Goal: Task Accomplishment & Management: Manage account settings

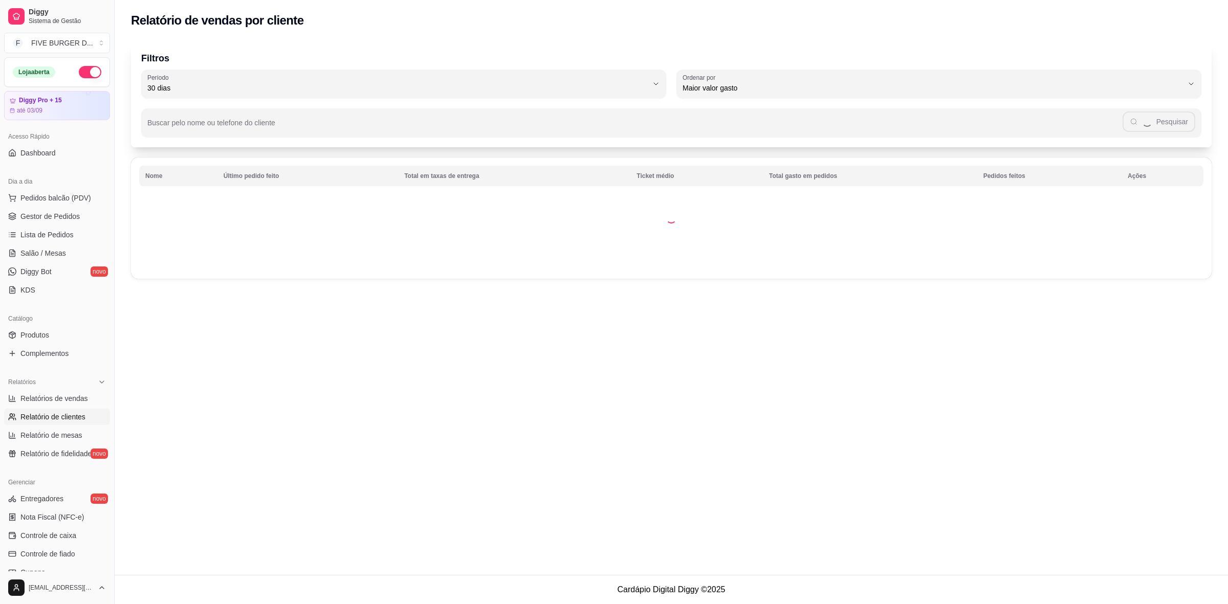
select select "30"
select select "HIGHEST_TOTAL_SPENT_WITH_ORDERS"
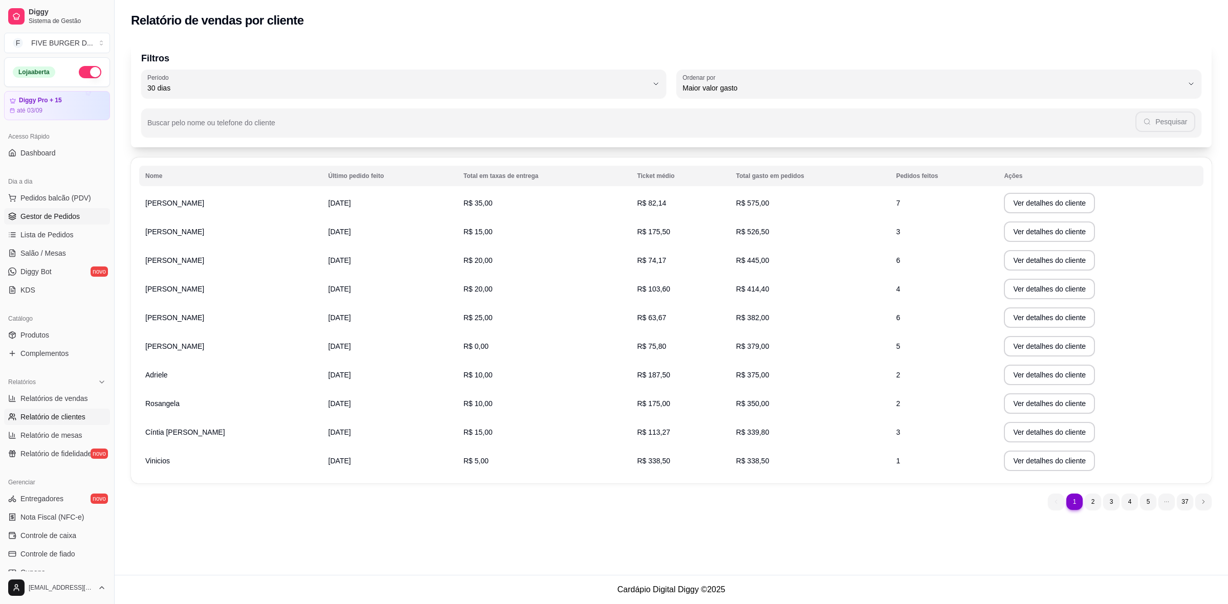
click at [65, 215] on span "Gestor de Pedidos" at bounding box center [49, 216] width 59 height 10
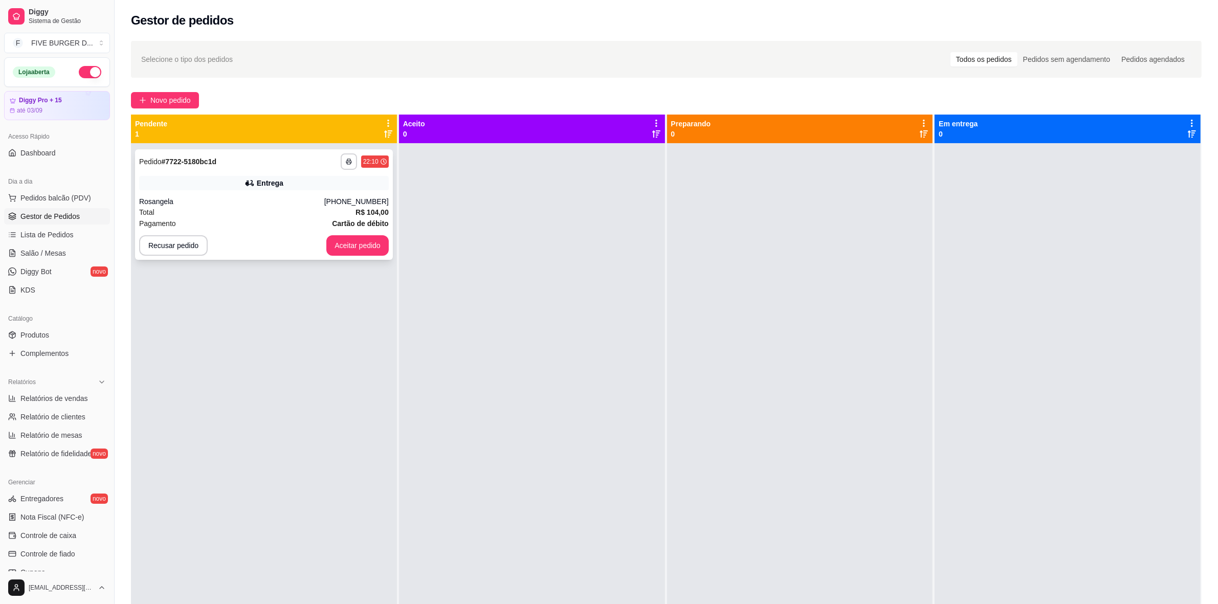
click at [374, 247] on button "Aceitar pedido" at bounding box center [357, 245] width 62 height 20
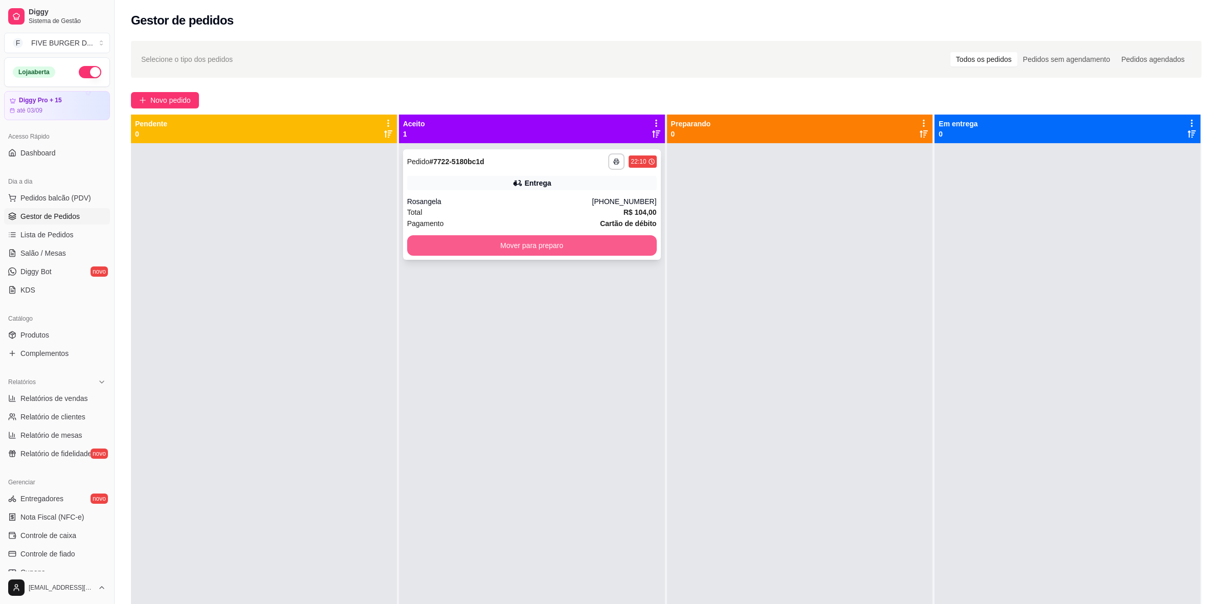
click at [472, 243] on button "Mover para preparo" at bounding box center [532, 245] width 250 height 20
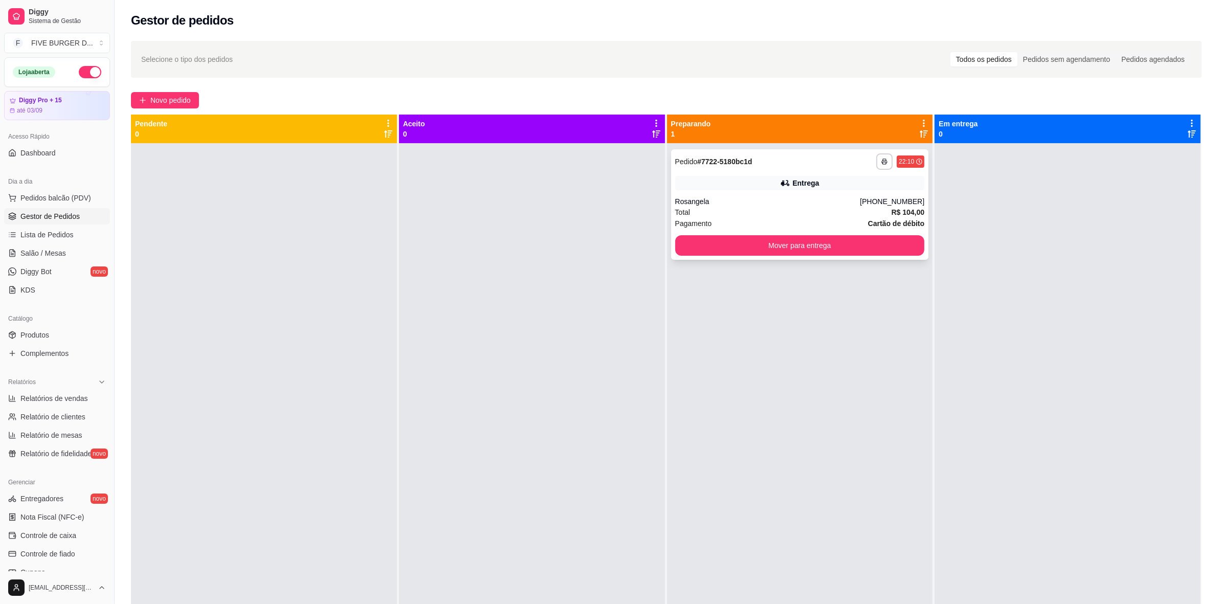
click at [802, 218] on div "Pagamento Cartão de débito" at bounding box center [800, 223] width 250 height 11
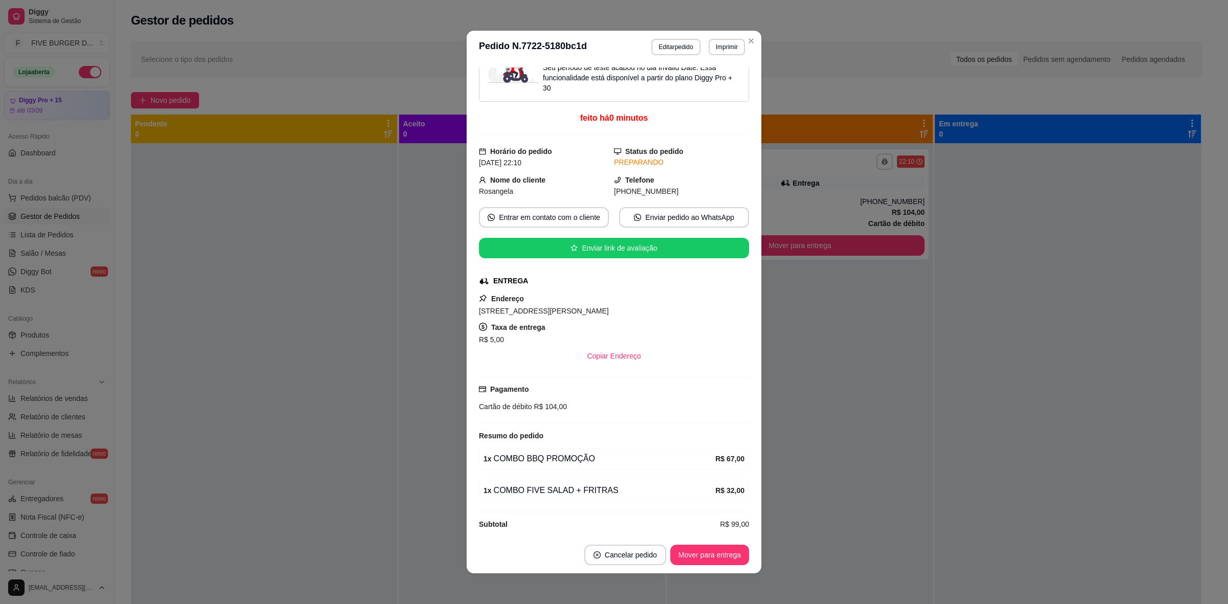
scroll to position [39, 0]
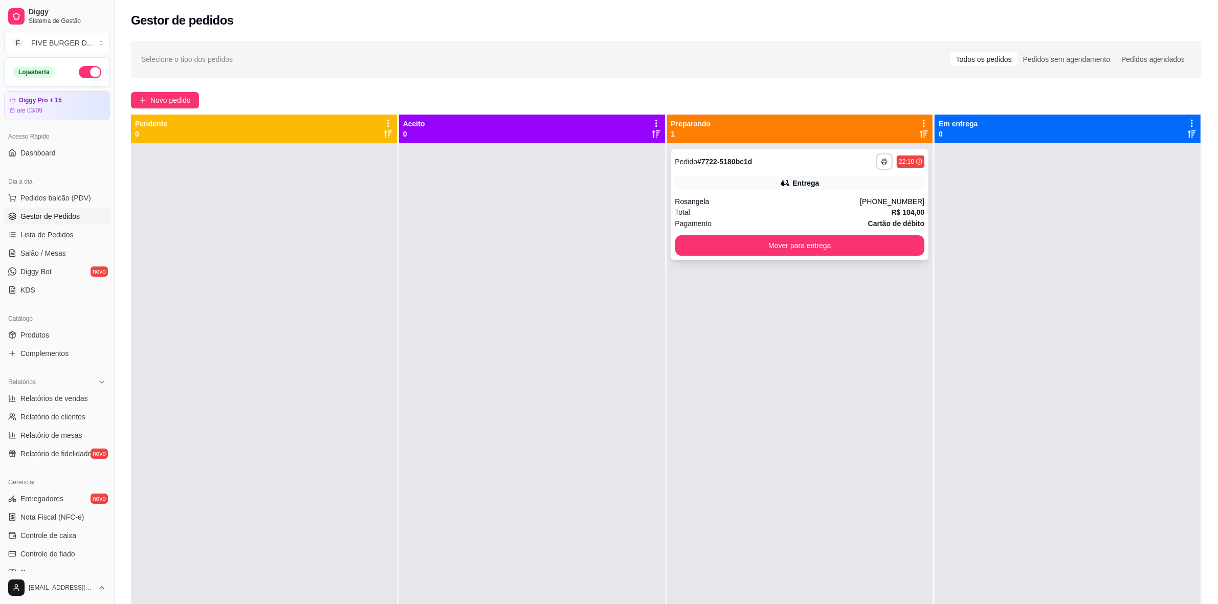
click at [871, 200] on div "[PHONE_NUMBER]" at bounding box center [892, 201] width 64 height 10
click at [811, 252] on button "Mover para entrega" at bounding box center [800, 245] width 250 height 20
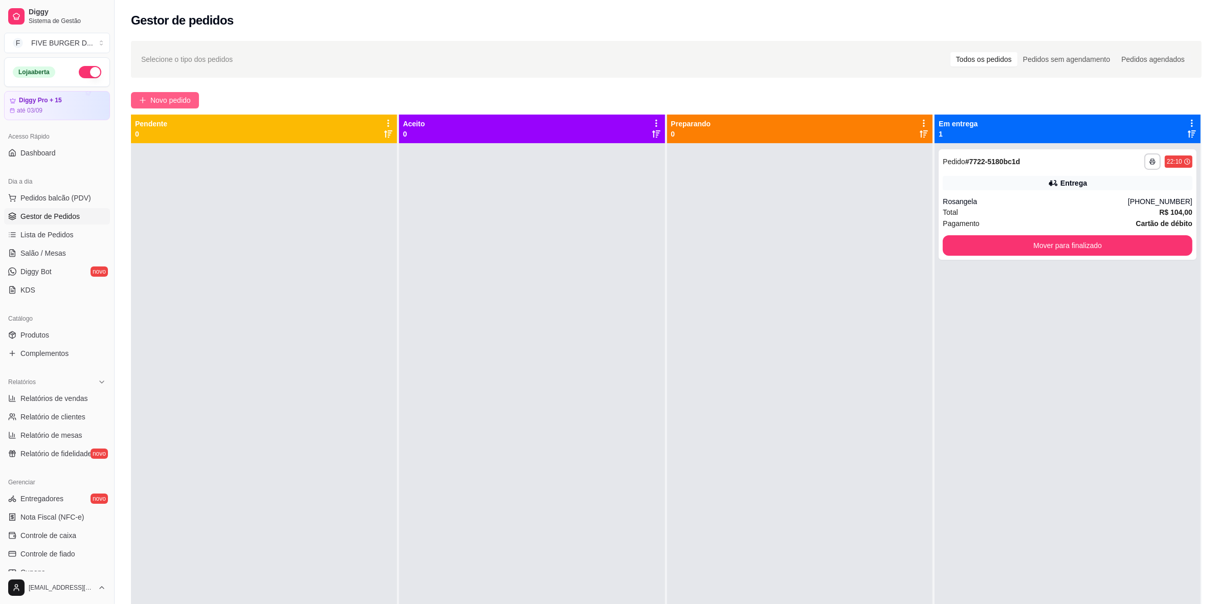
click at [171, 101] on span "Novo pedido" at bounding box center [170, 100] width 40 height 11
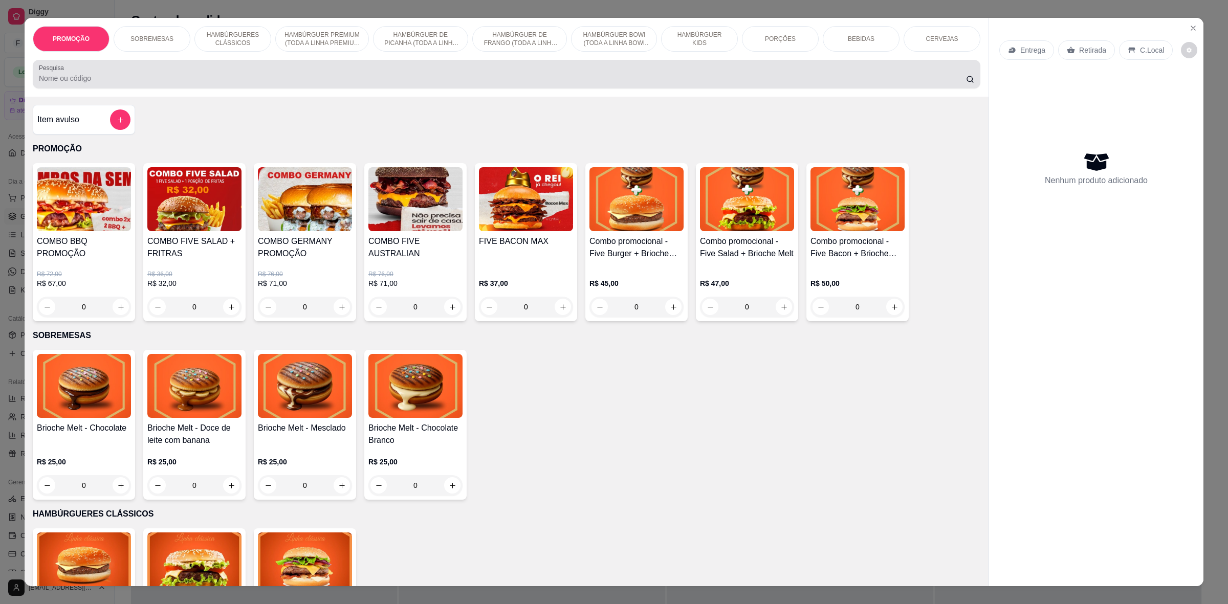
click at [262, 89] on div "Pesquisa" at bounding box center [506, 74] width 947 height 29
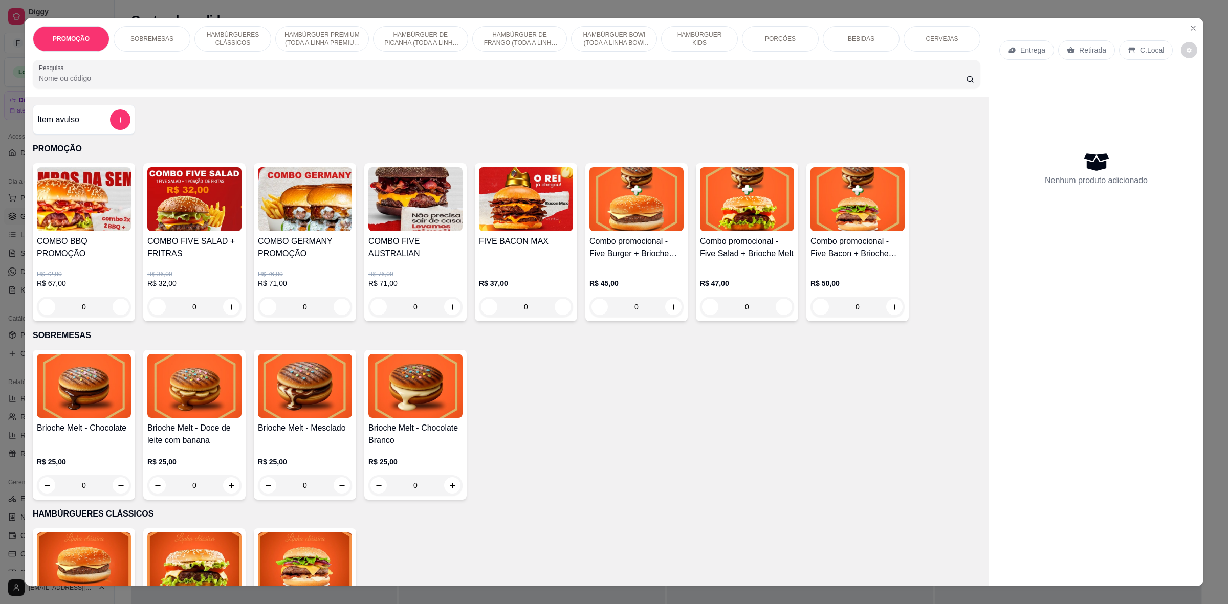
click at [117, 82] on input "Pesquisa" at bounding box center [502, 78] width 927 height 10
click at [152, 82] on input "Pesquisa" at bounding box center [502, 78] width 927 height 10
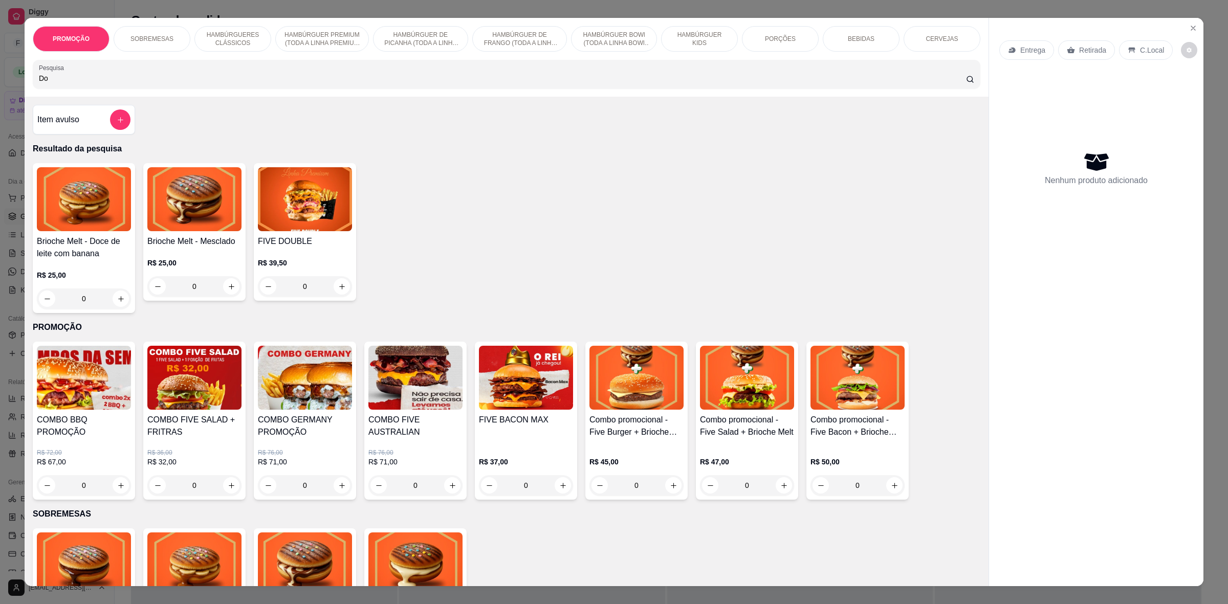
type input "Do"
click at [344, 285] on div "0" at bounding box center [305, 286] width 94 height 20
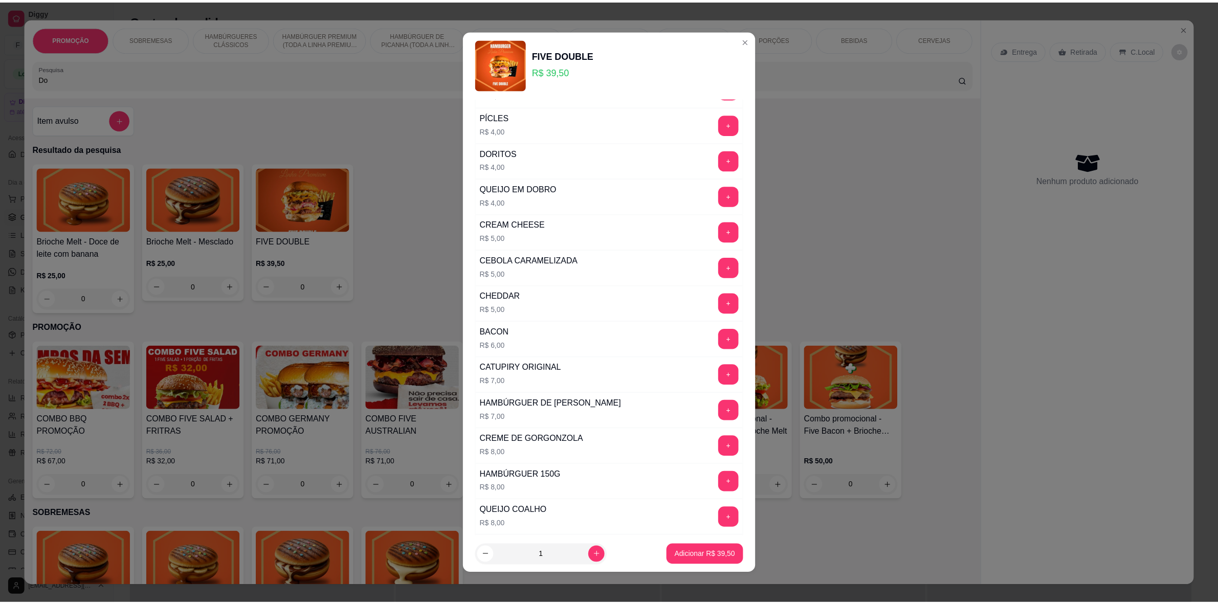
scroll to position [192, 0]
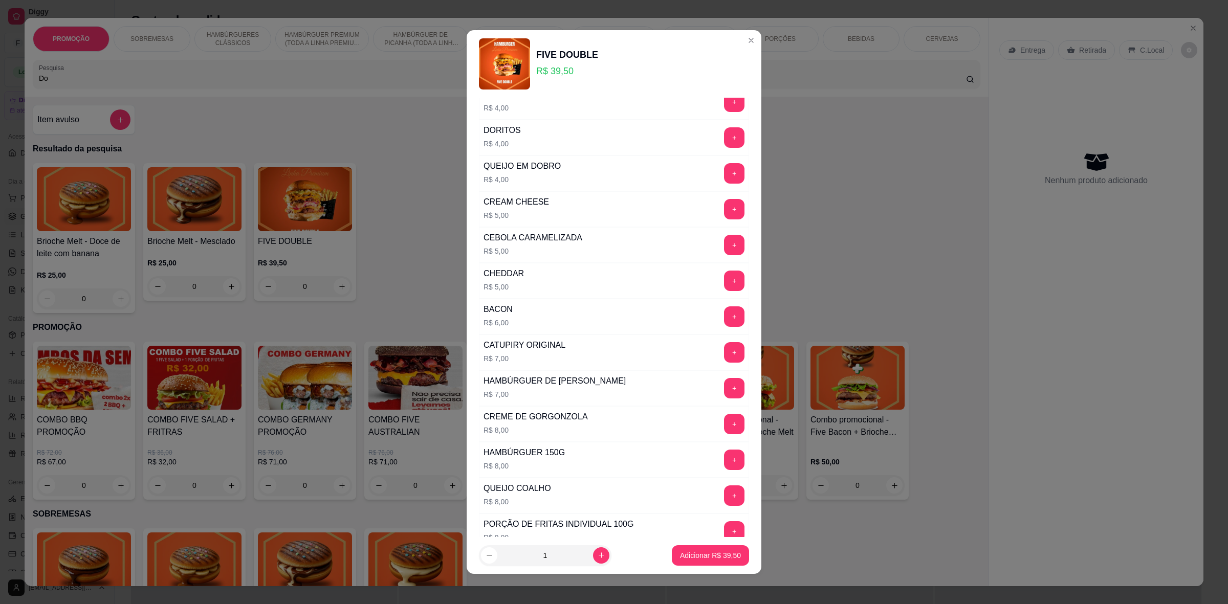
click at [724, 311] on button "+" at bounding box center [734, 316] width 20 height 20
click at [706, 551] on p "Adicionar R$ 45,50" at bounding box center [710, 555] width 61 height 10
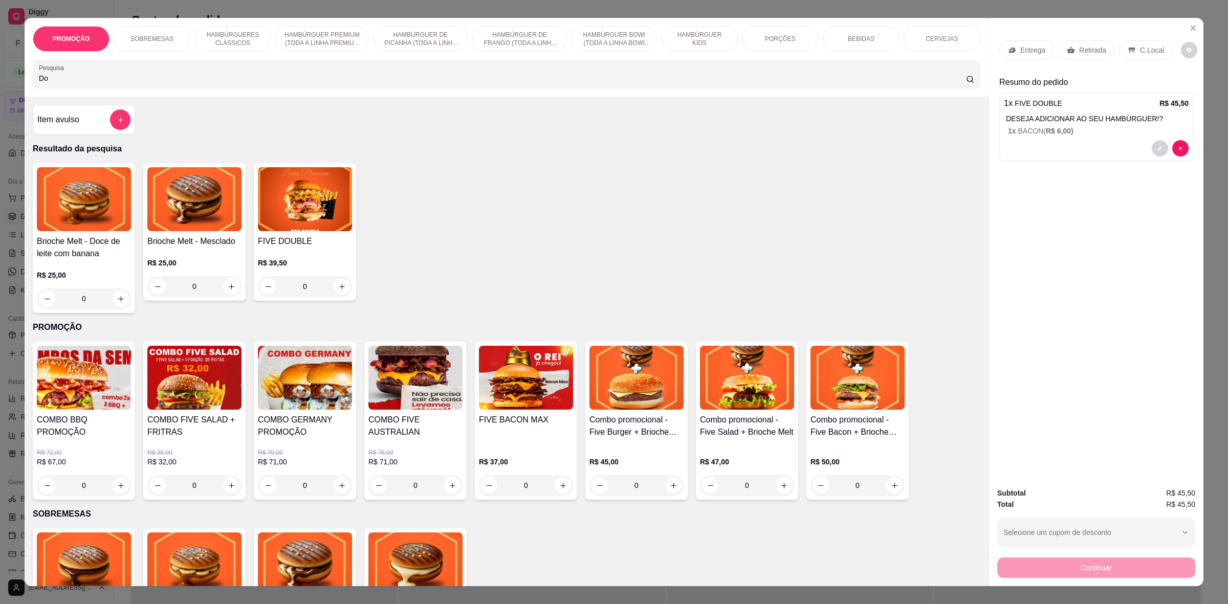
drag, startPoint x: 1078, startPoint y: 52, endPoint x: 1113, endPoint y: 215, distance: 166.3
click at [1079, 51] on p "Retirada" at bounding box center [1092, 50] width 27 height 10
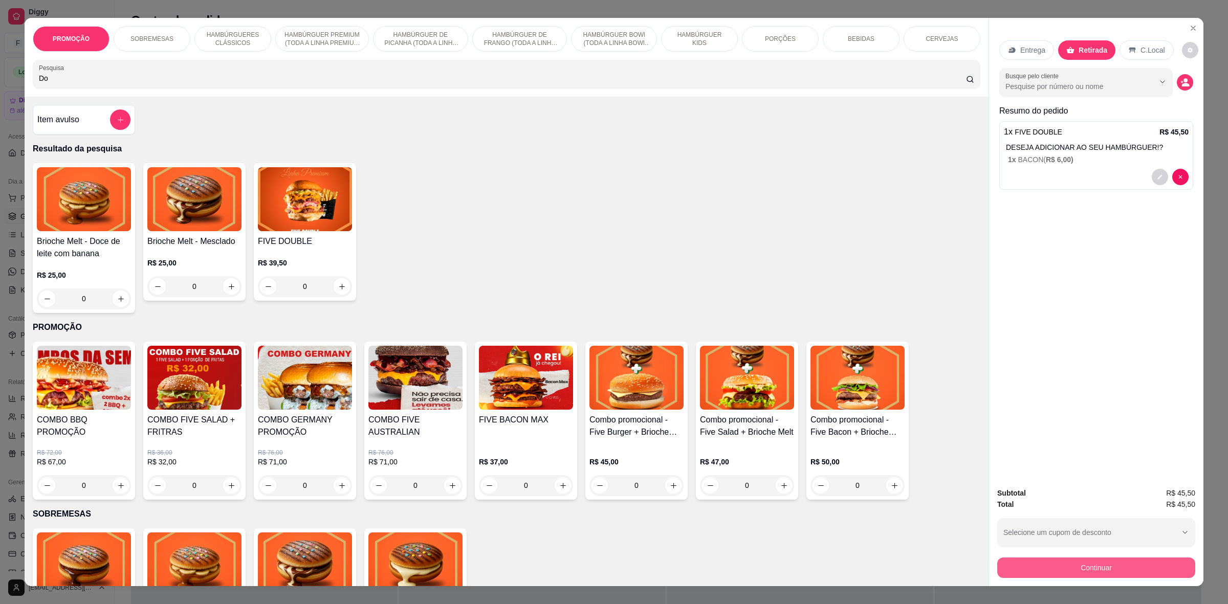
click at [1085, 569] on button "Continuar" at bounding box center [1096, 568] width 198 height 20
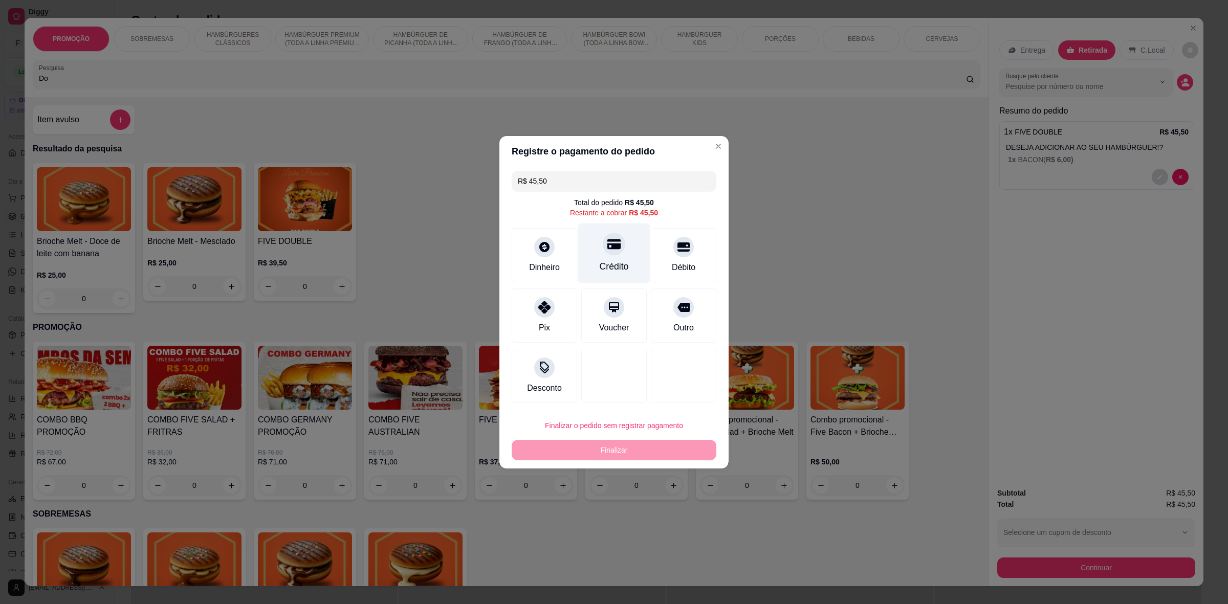
click at [620, 244] on div at bounding box center [614, 244] width 23 height 23
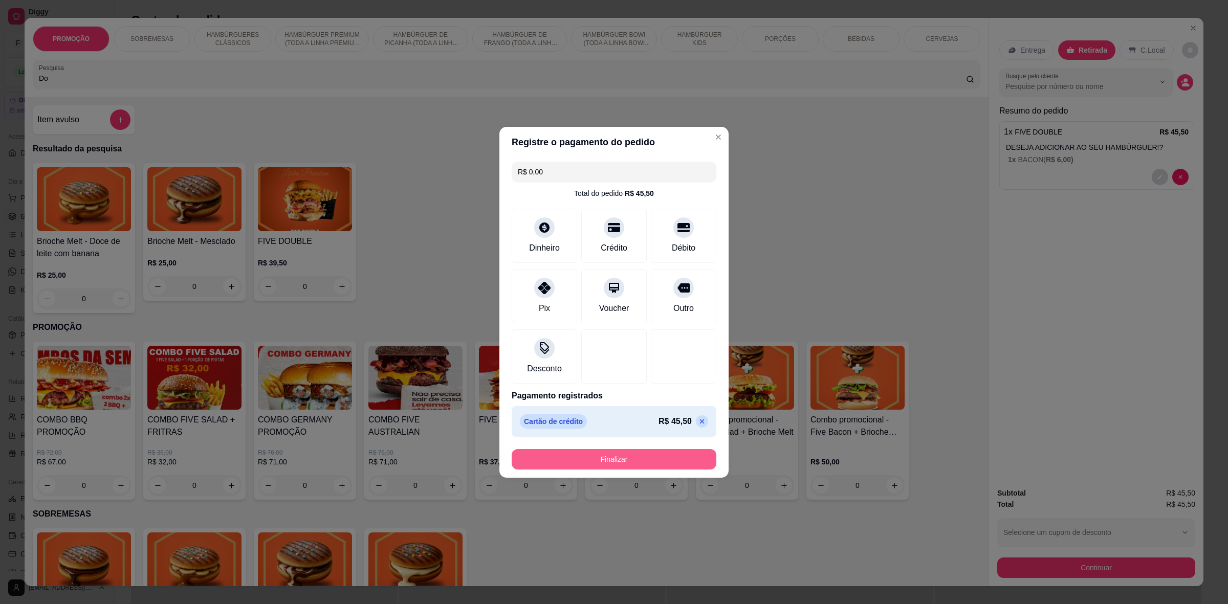
click at [672, 467] on button "Finalizar" at bounding box center [614, 459] width 205 height 20
click at [672, 467] on div "Finalizar" at bounding box center [614, 459] width 205 height 20
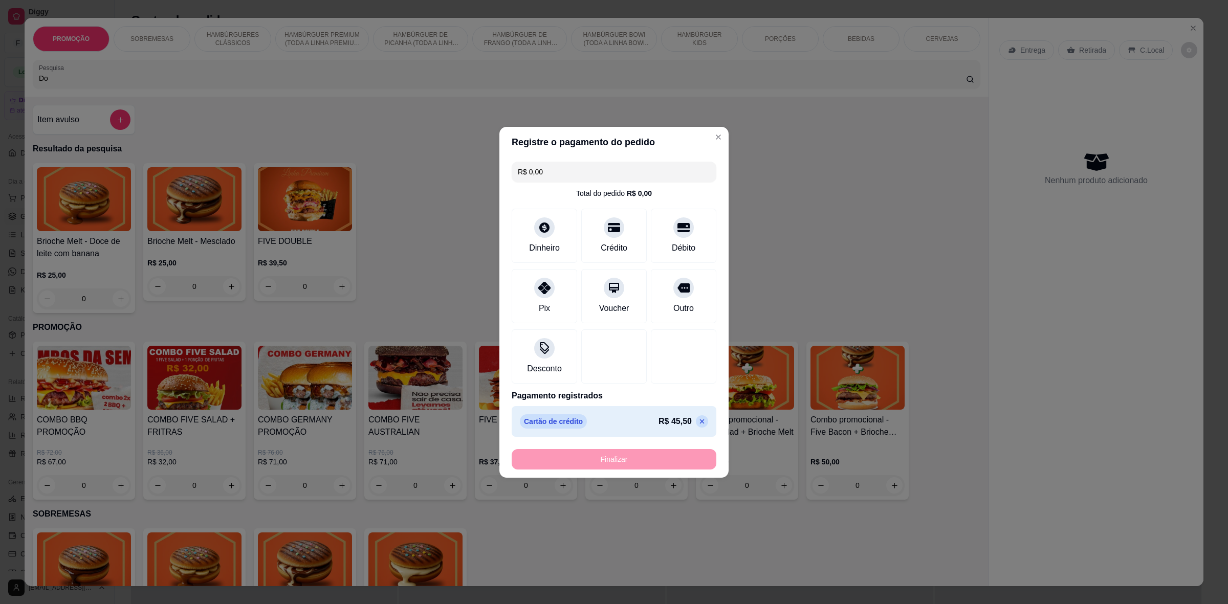
type input "-R$ 45,50"
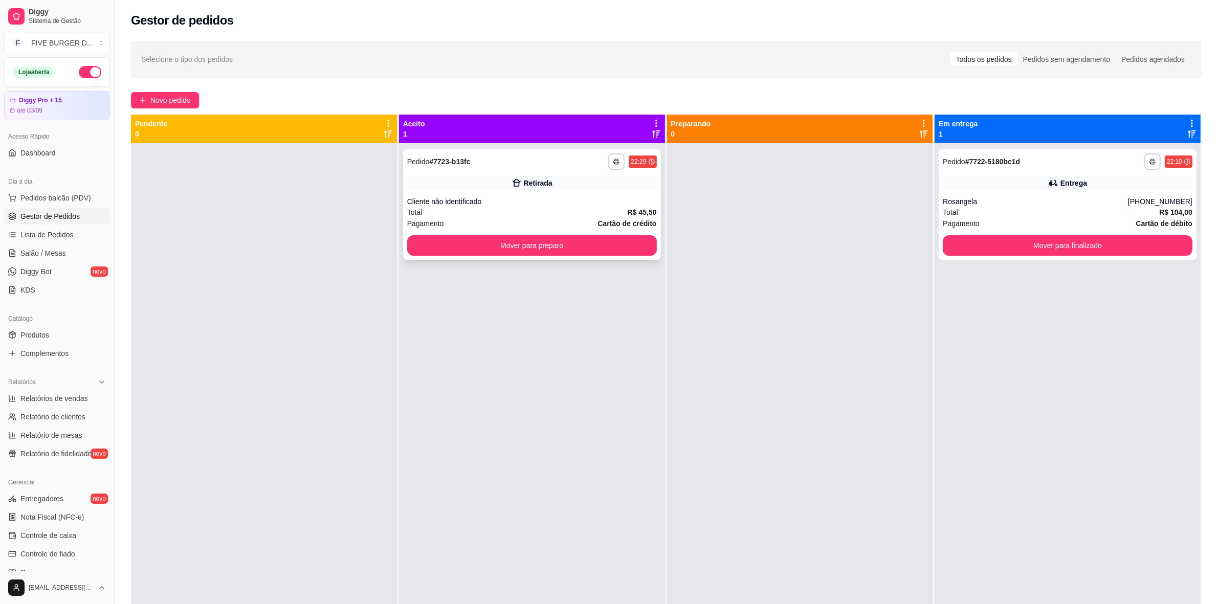
click at [590, 235] on button "Mover para preparo" at bounding box center [532, 245] width 250 height 20
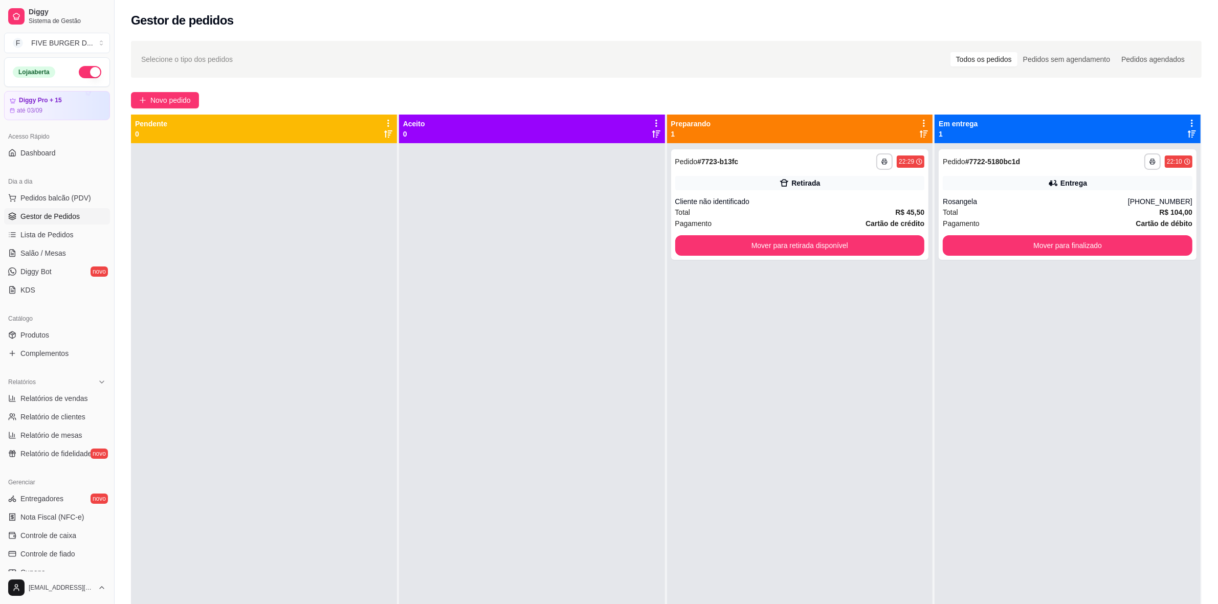
scroll to position [64, 0]
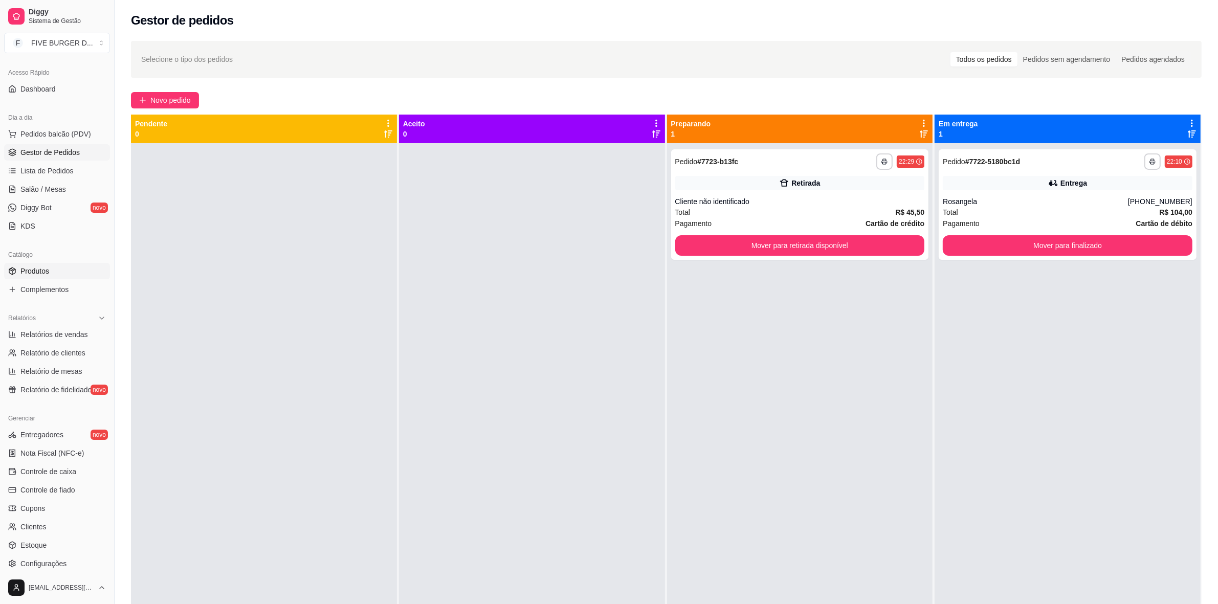
click at [34, 271] on span "Produtos" at bounding box center [34, 271] width 29 height 10
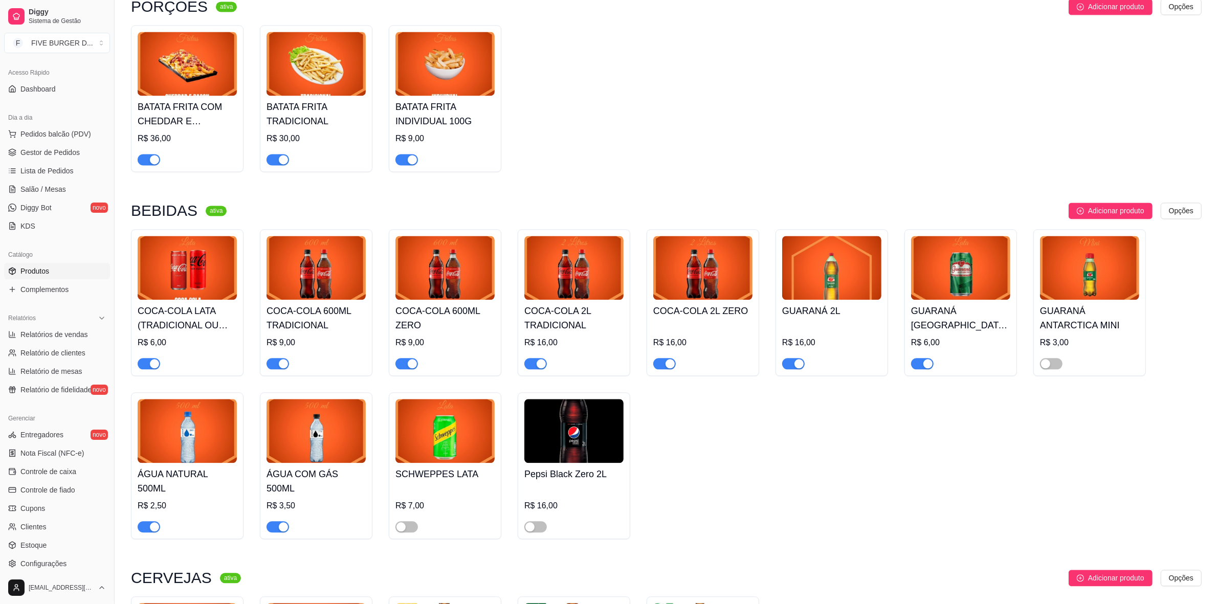
scroll to position [3003, 0]
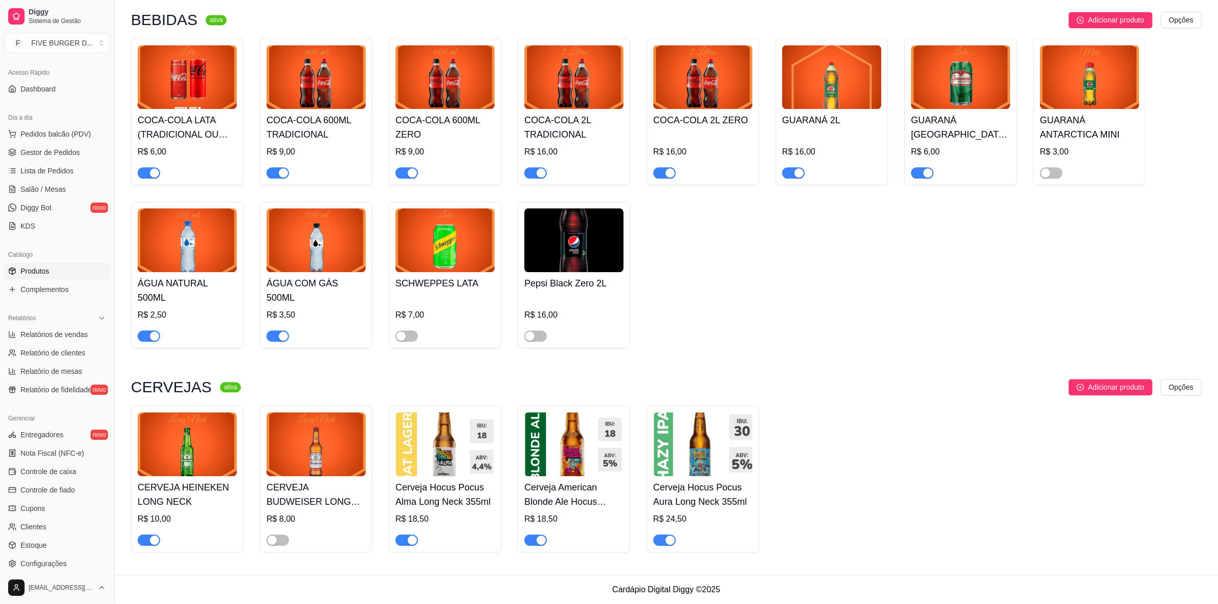
click at [476, 483] on h4 "Cerveja Hocus Pocus Alma Long Neck 355ml" at bounding box center [444, 494] width 99 height 29
click at [559, 457] on img at bounding box center [573, 444] width 99 height 64
click at [703, 489] on h4 "Cerveja Hocus Pocus Aura Long Neck 355ml" at bounding box center [702, 494] width 99 height 29
click at [59, 155] on span "Gestor de Pedidos" at bounding box center [49, 152] width 59 height 10
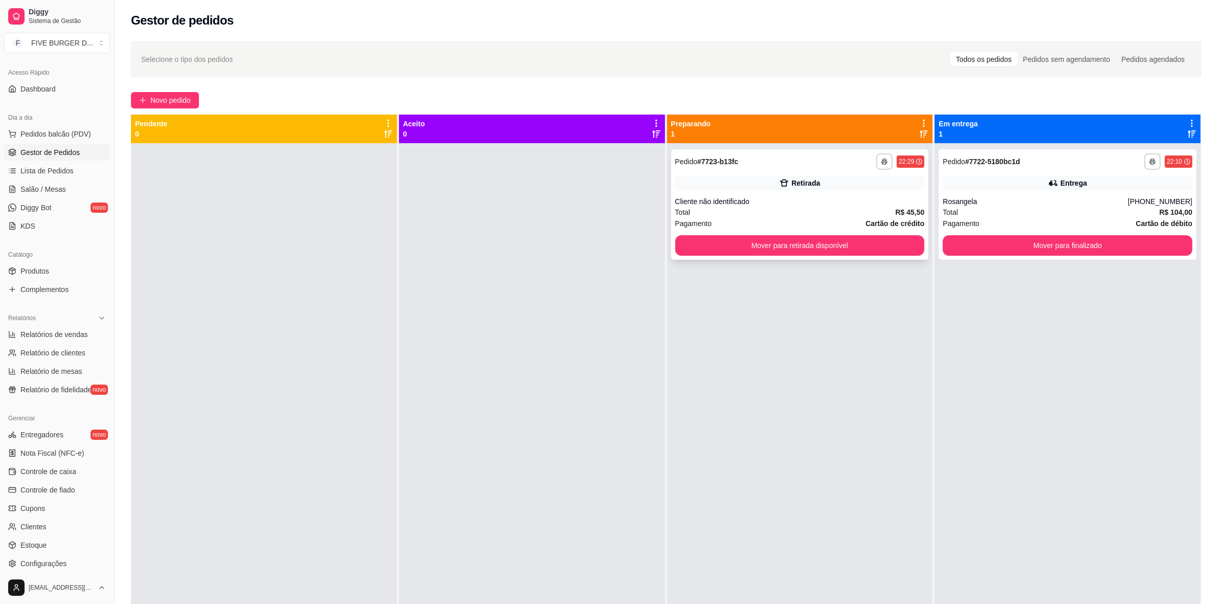
click at [788, 239] on button "Mover para retirada disponível" at bounding box center [800, 245] width 250 height 20
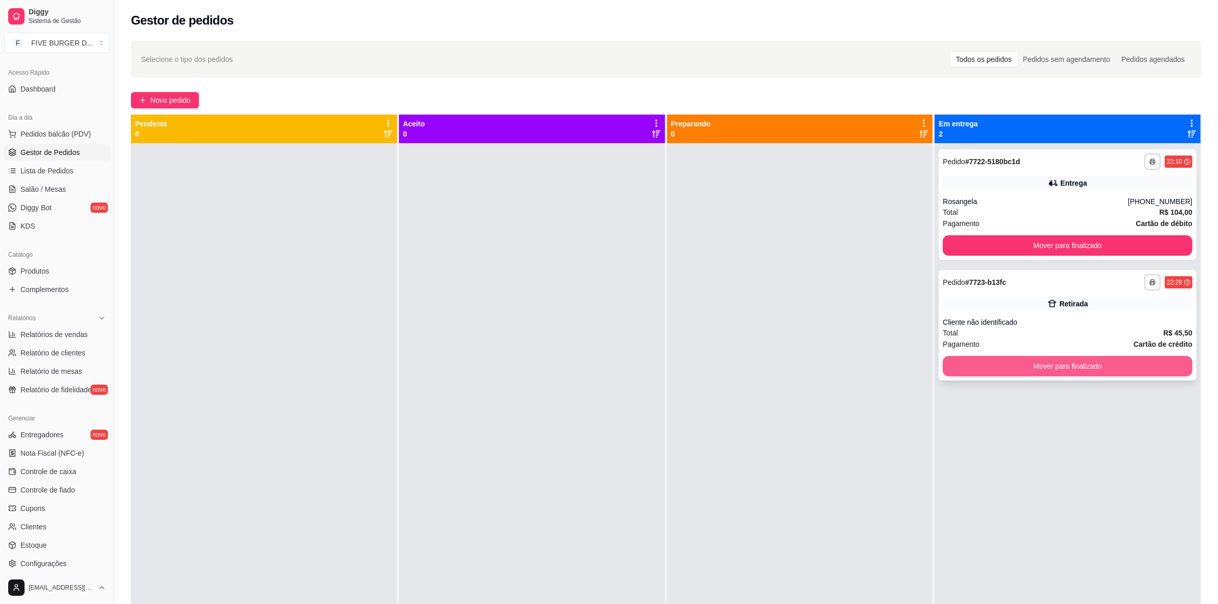
click at [1093, 371] on button "Mover para finalizado" at bounding box center [1068, 366] width 250 height 20
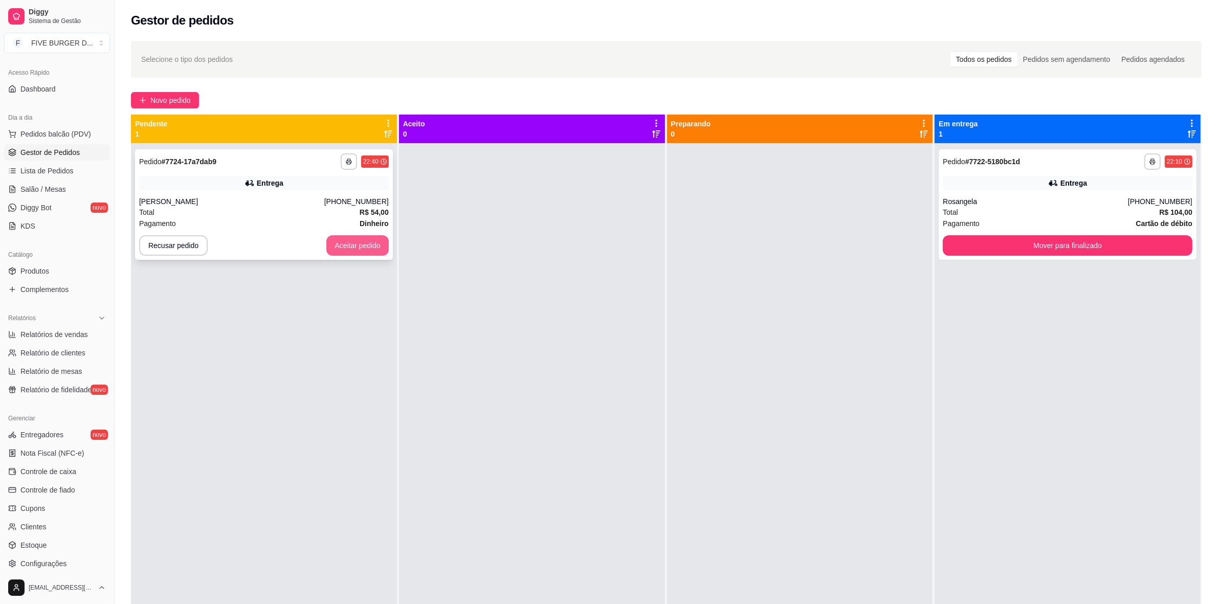
click at [371, 240] on button "Aceitar pedido" at bounding box center [357, 245] width 62 height 20
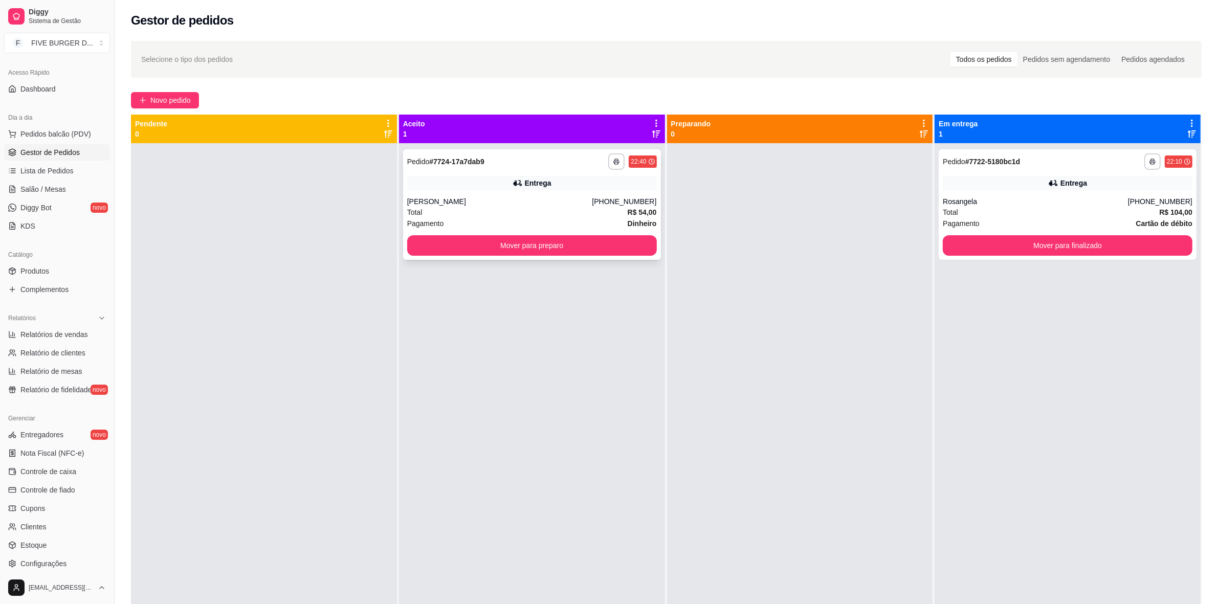
click at [501, 250] on button "Mover para preparo" at bounding box center [532, 245] width 250 height 20
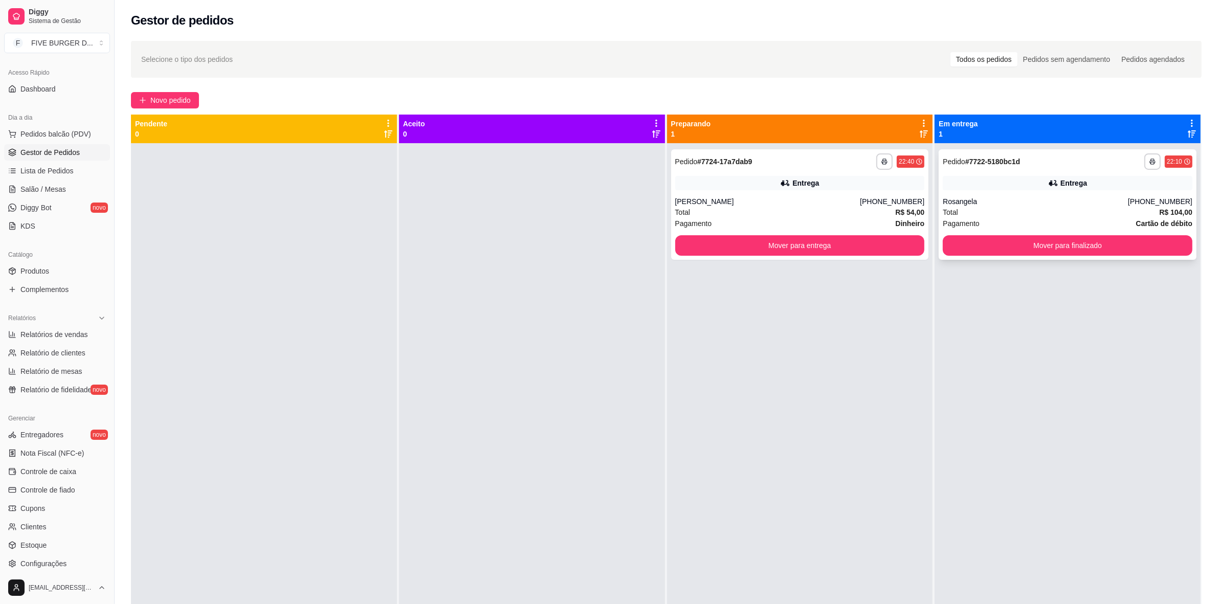
click at [981, 161] on strong "# 7722-5180bc1d" at bounding box center [992, 162] width 55 height 8
click at [1009, 241] on button "Mover para finalizado" at bounding box center [1068, 245] width 250 height 20
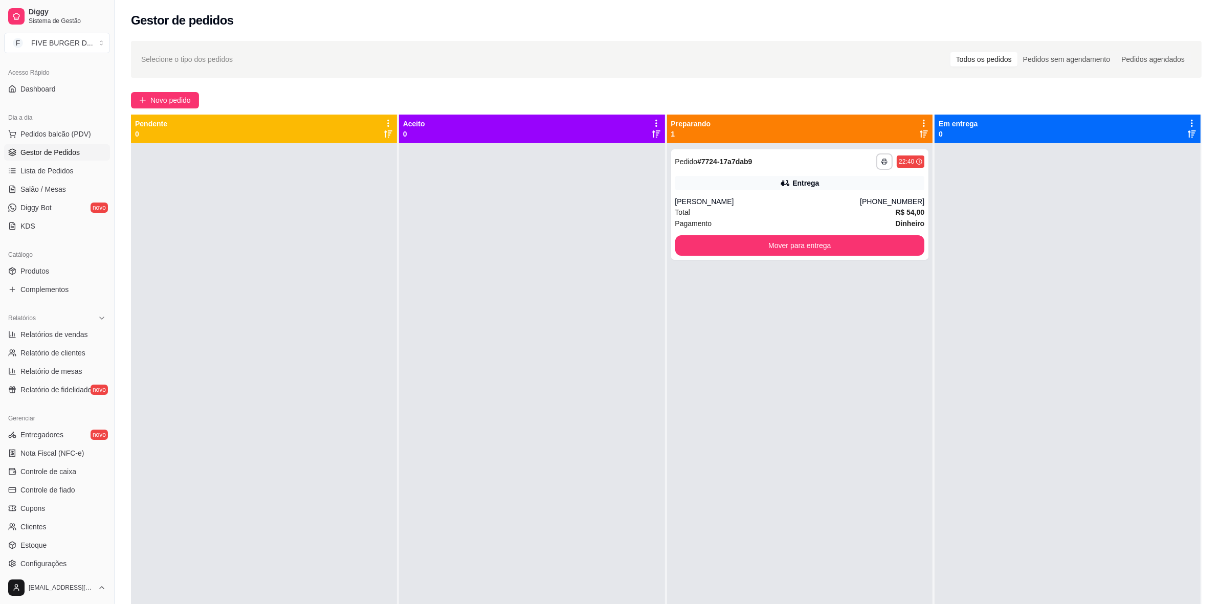
click at [49, 153] on span "Gestor de Pedidos" at bounding box center [49, 152] width 59 height 10
click at [68, 332] on span "Relatórios de vendas" at bounding box center [54, 334] width 68 height 10
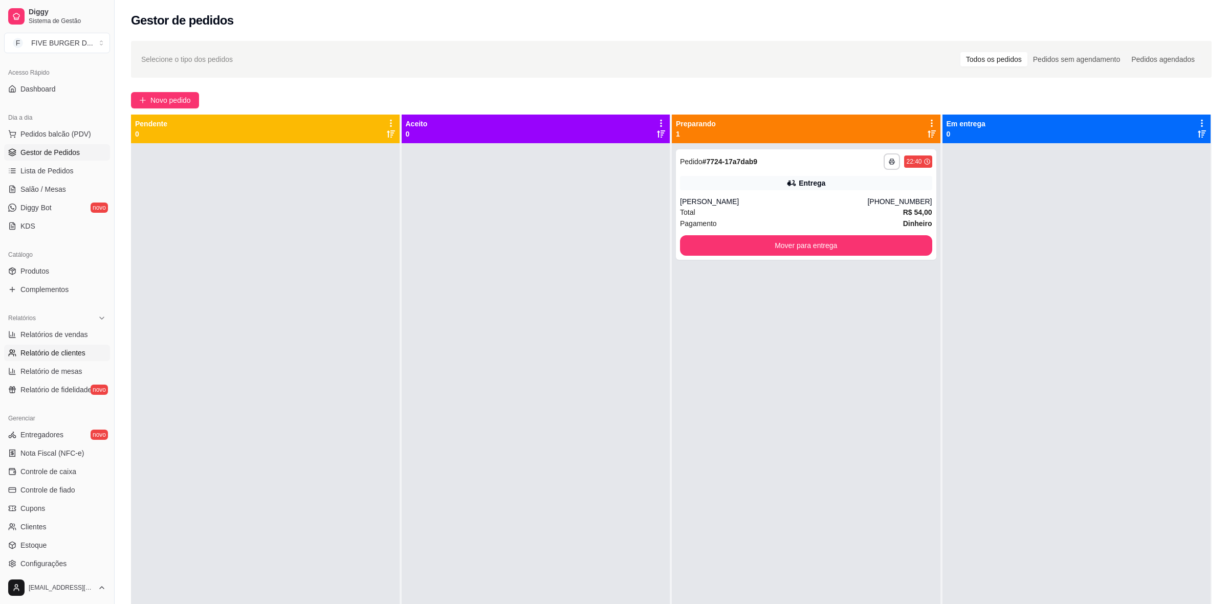
select select "ALL"
select select "0"
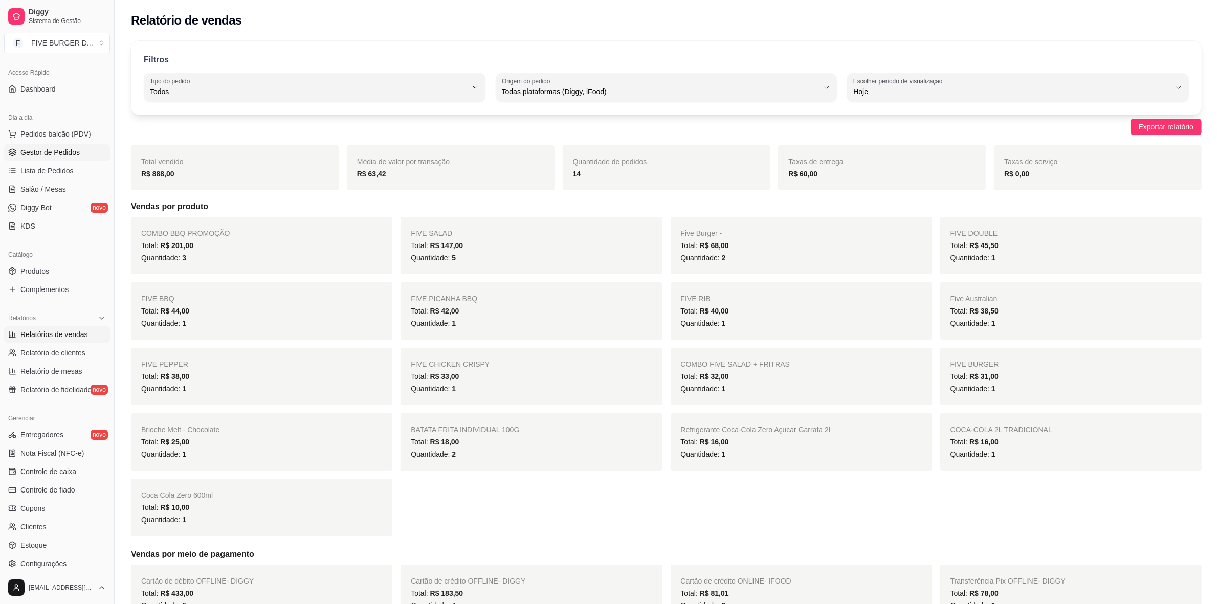
click at [67, 154] on span "Gestor de Pedidos" at bounding box center [49, 152] width 59 height 10
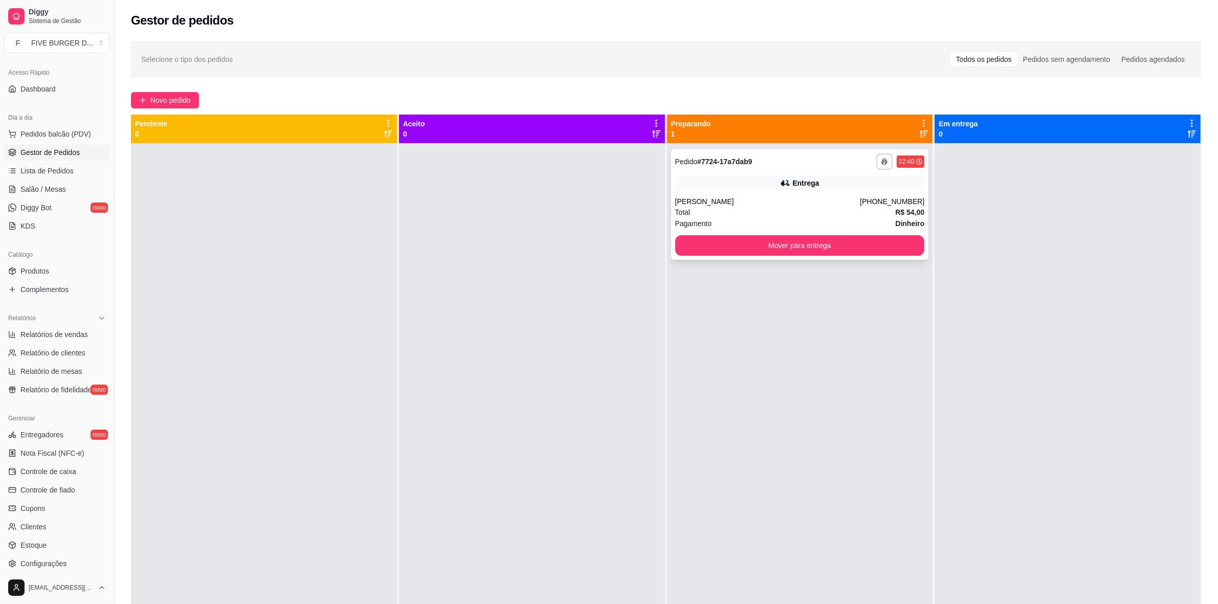
click at [796, 194] on div "**********" at bounding box center [800, 204] width 258 height 111
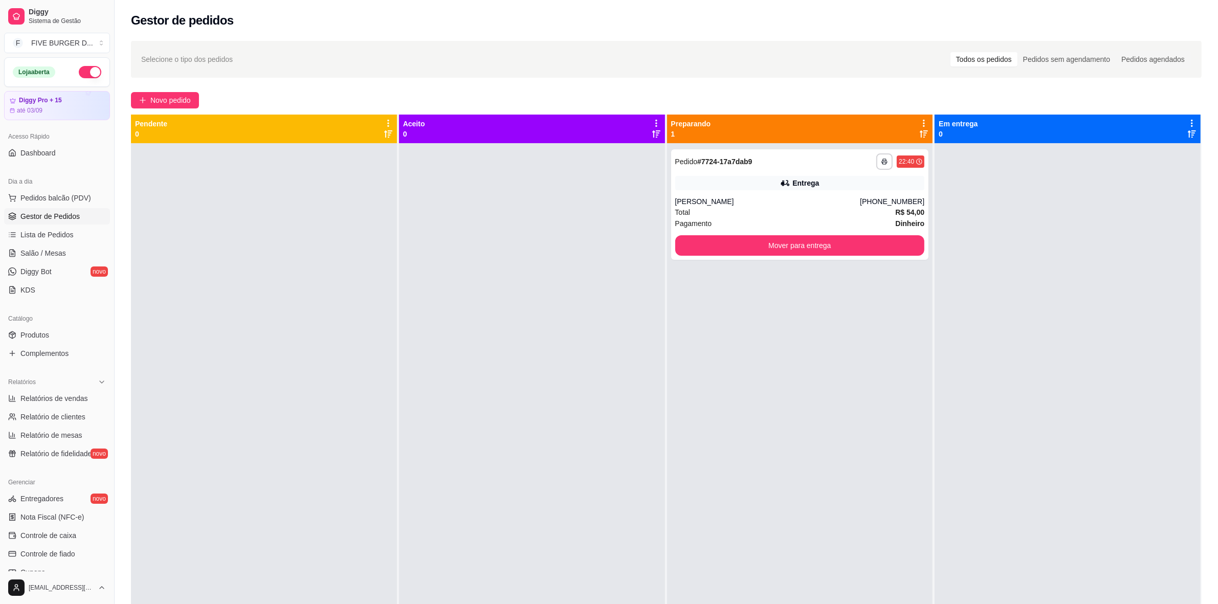
click at [79, 72] on button "button" at bounding box center [90, 72] width 23 height 12
click at [863, 244] on button "Mover para entrega" at bounding box center [800, 245] width 250 height 20
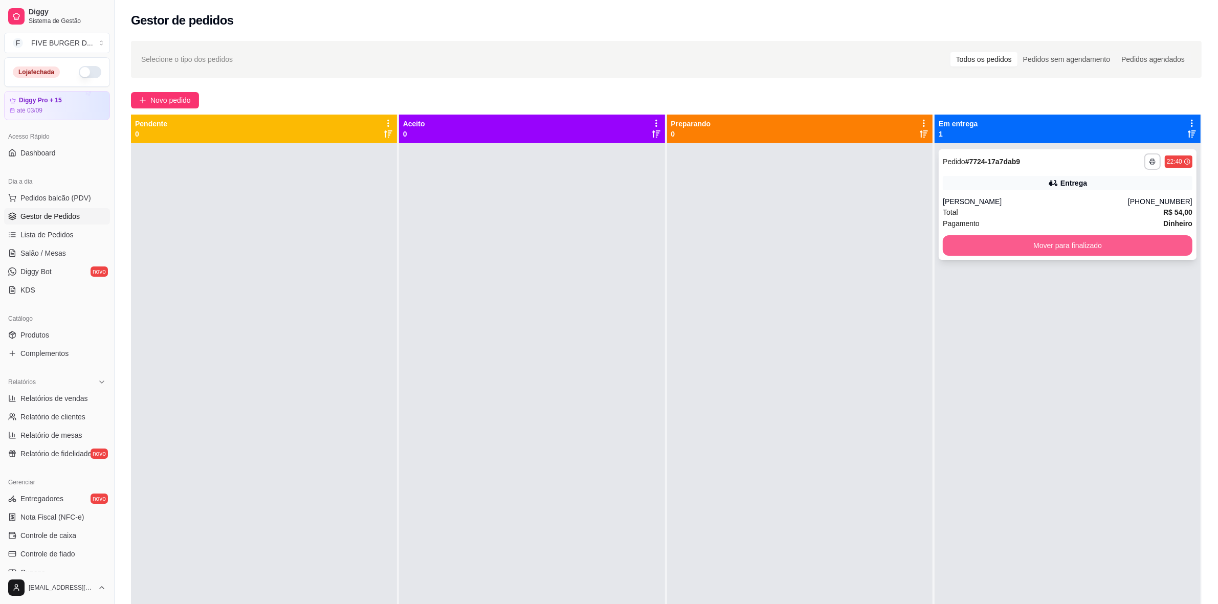
click at [1058, 244] on button "Mover para finalizado" at bounding box center [1068, 245] width 250 height 20
